Goal: Find specific page/section: Find specific page/section

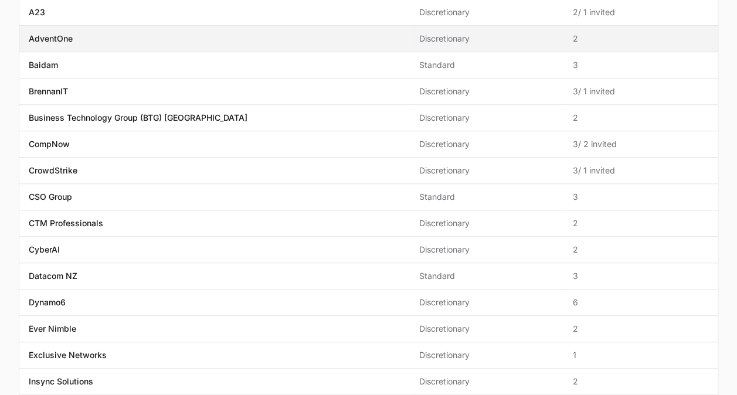
scroll to position [313, 0]
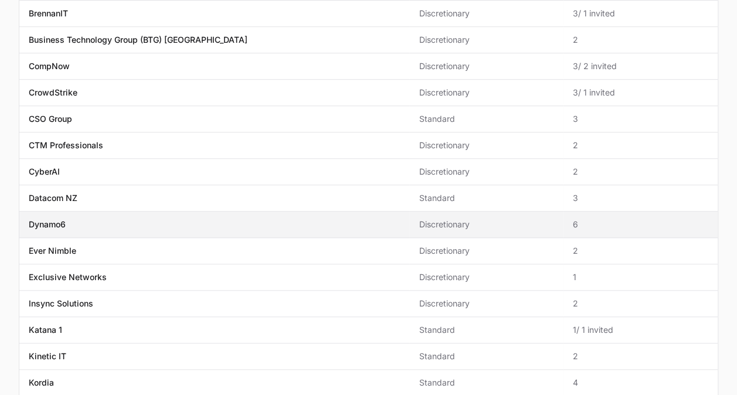
click at [43, 219] on p "Dynamo6" at bounding box center [47, 225] width 37 height 12
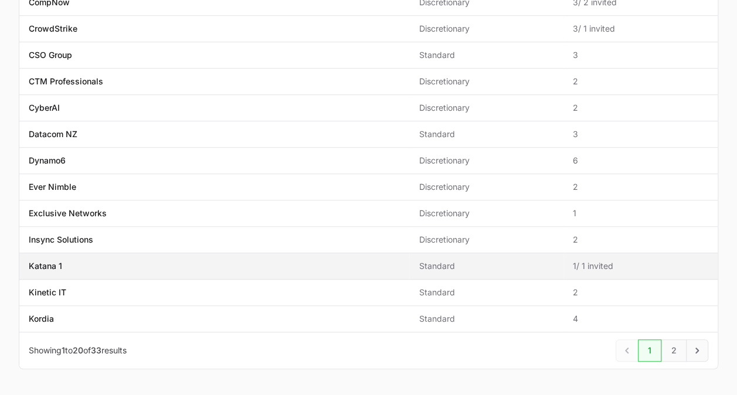
scroll to position [391, 0]
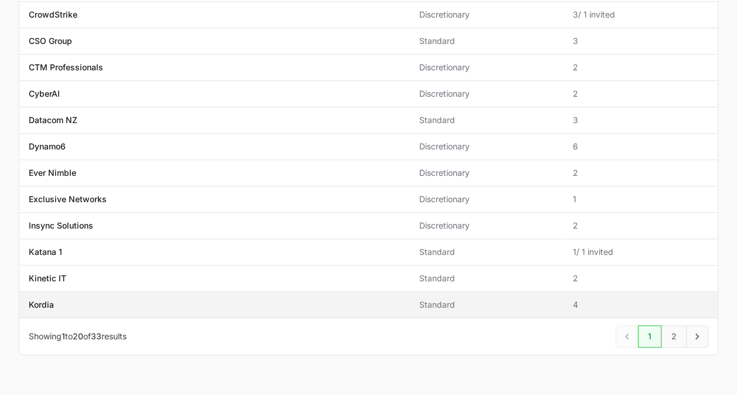
click at [57, 304] on span "Kordia" at bounding box center [214, 305] width 371 height 12
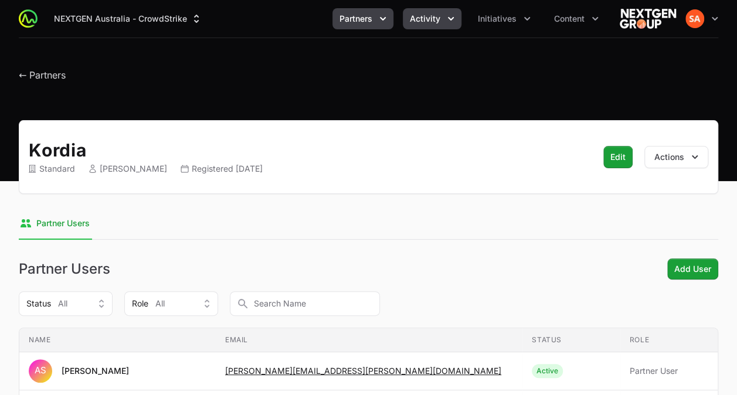
click at [421, 17] on span "Activity" at bounding box center [425, 19] width 31 height 12
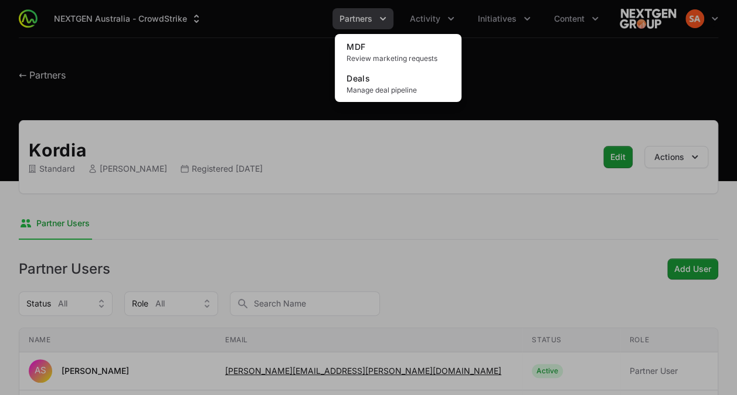
click at [493, 19] on div "Activity menu" at bounding box center [368, 197] width 737 height 395
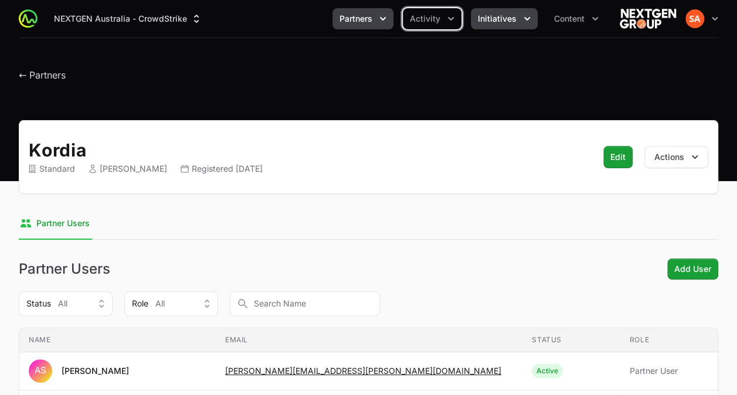
click at [492, 19] on span "Initiatives" at bounding box center [497, 19] width 39 height 12
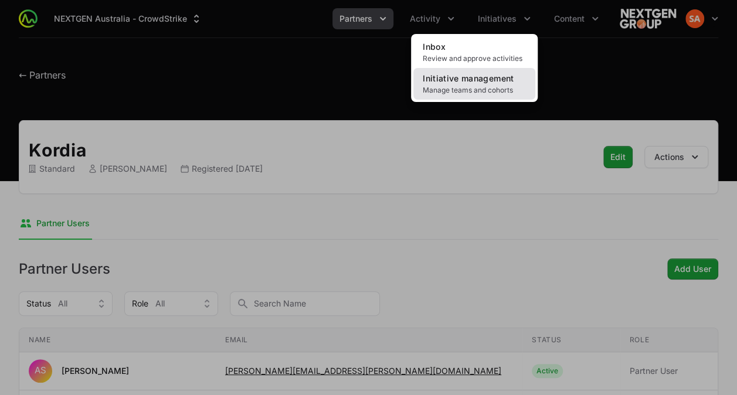
click at [460, 84] on link "Initiative management Manage teams and cohorts" at bounding box center [475, 84] width 122 height 32
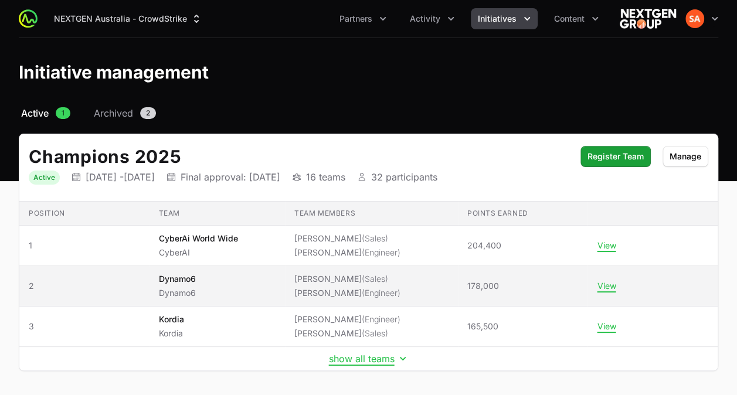
click at [214, 294] on span "Dynamo6 Dynamo6" at bounding box center [217, 286] width 117 height 26
